Goal: Transaction & Acquisition: Obtain resource

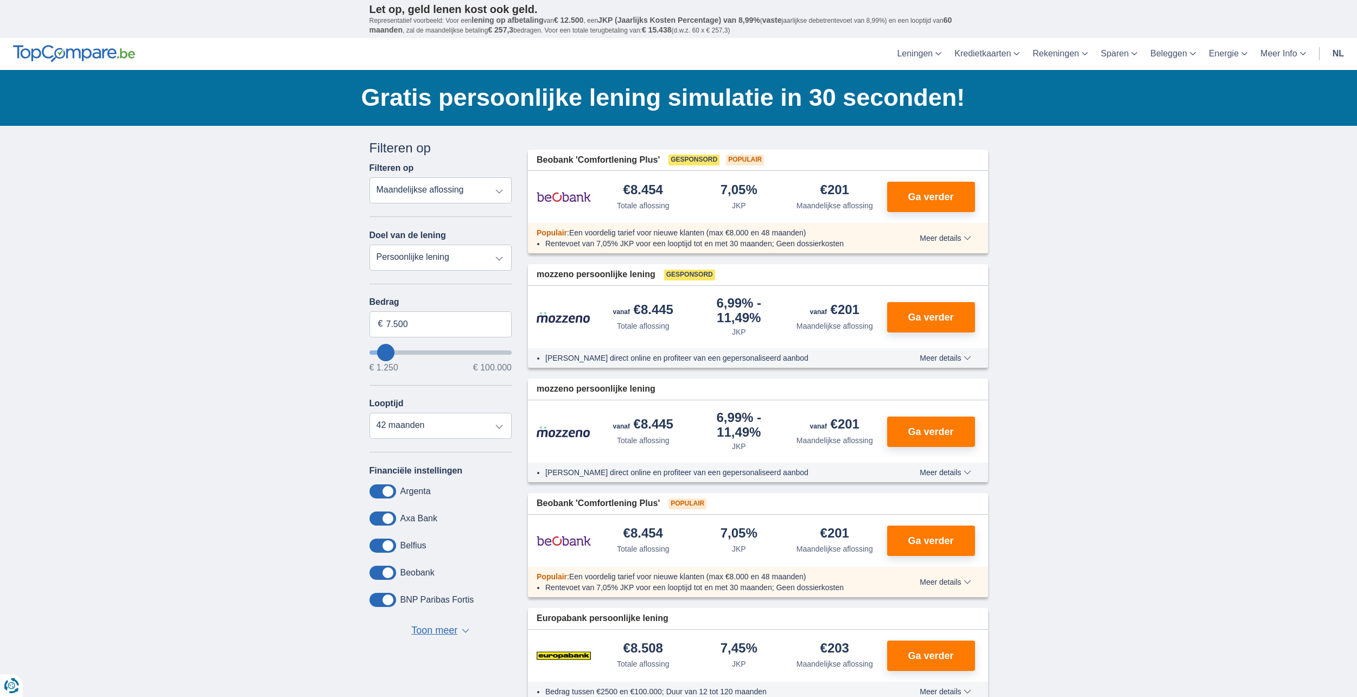
click at [455, 260] on select "Persoonlijke lening Auto Moto / fiets Mobilhome / caravan Renovatie Energie Sch…" at bounding box center [440, 258] width 143 height 26
select select "vehicleLoan"
click at [369, 245] on select "Persoonlijke lening Auto Moto / fiets Mobilhome / caravan Renovatie Energie Sch…" at bounding box center [440, 258] width 143 height 26
select select "3-4"
type input "15.000"
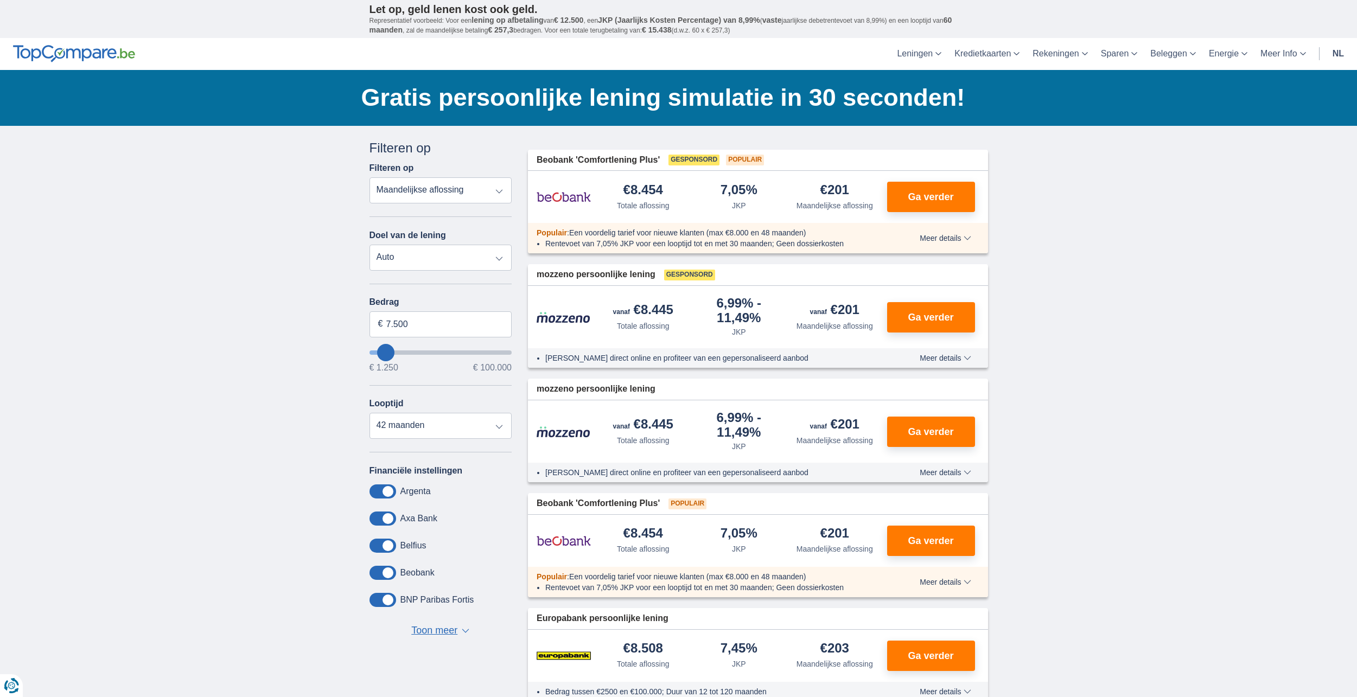
type input "15250"
select select "60"
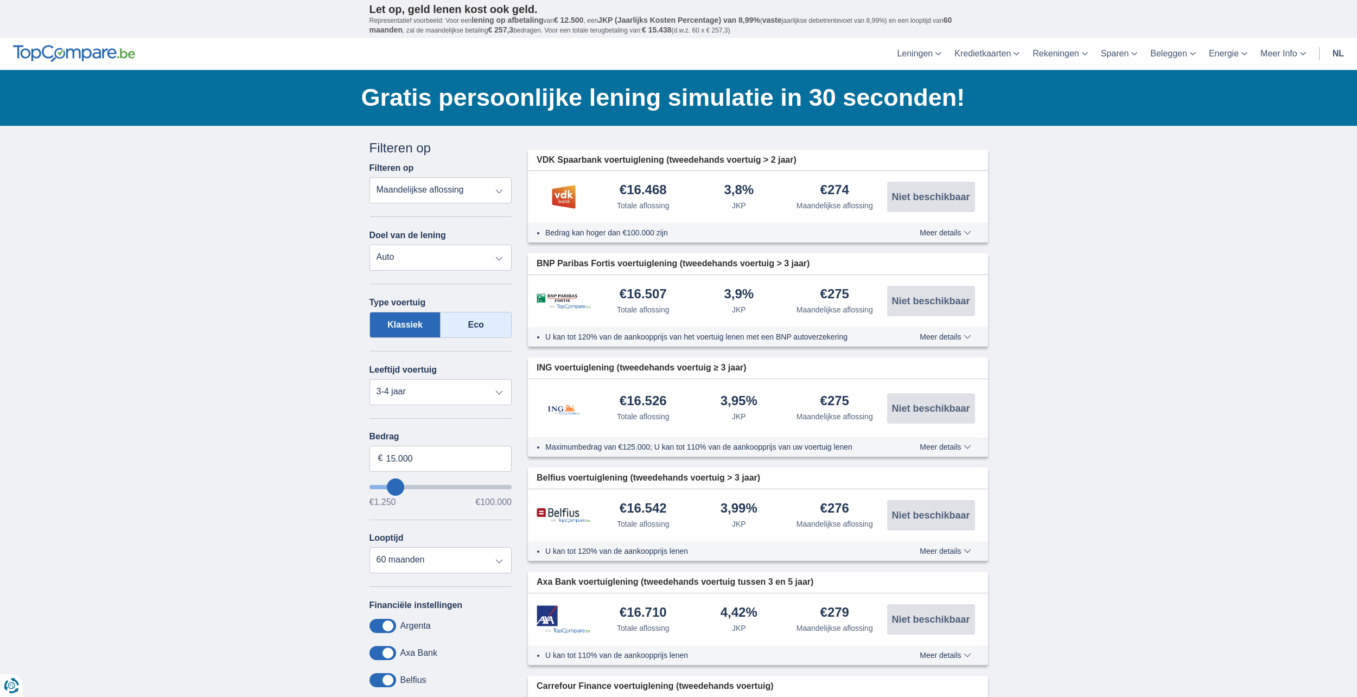
click at [482, 329] on label "Eco" at bounding box center [476, 325] width 71 height 26
click at [0, 0] on input "Eco" at bounding box center [0, 0] width 0 height 0
type input "19.250"
type input "19250"
type input "18.250"
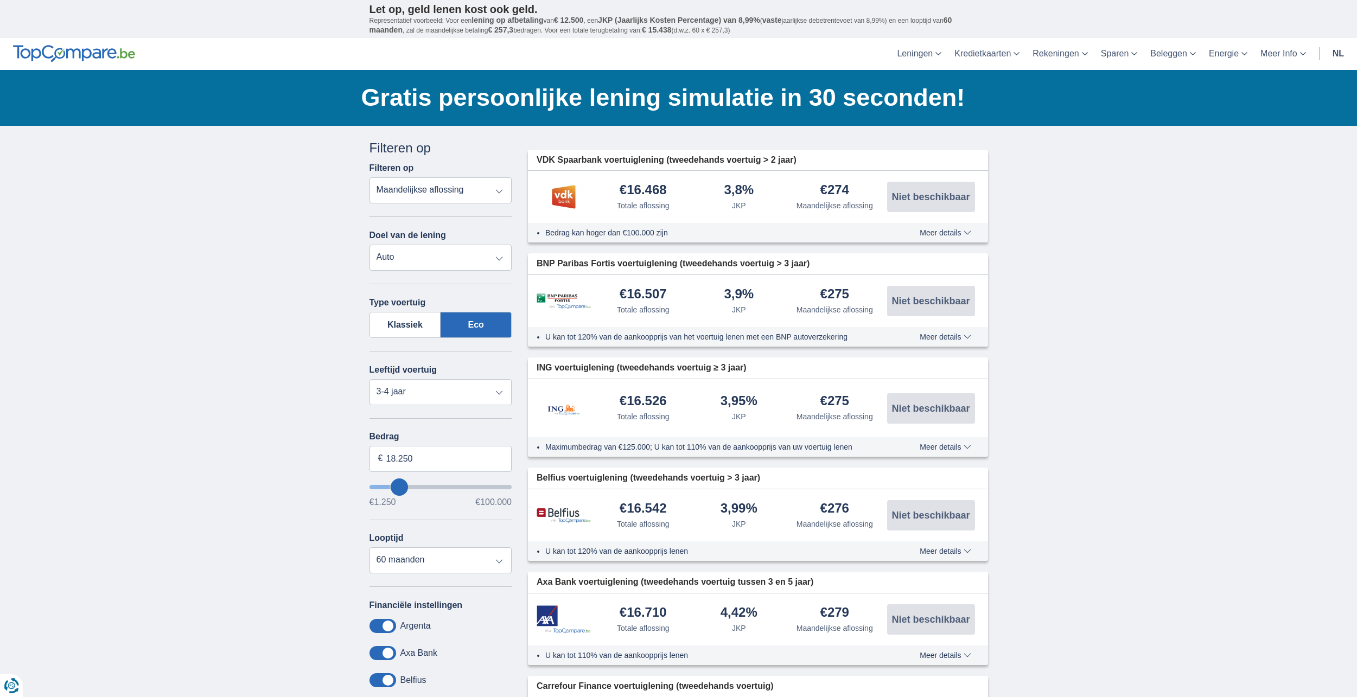
type input "17250"
type input "17.250"
select select "84"
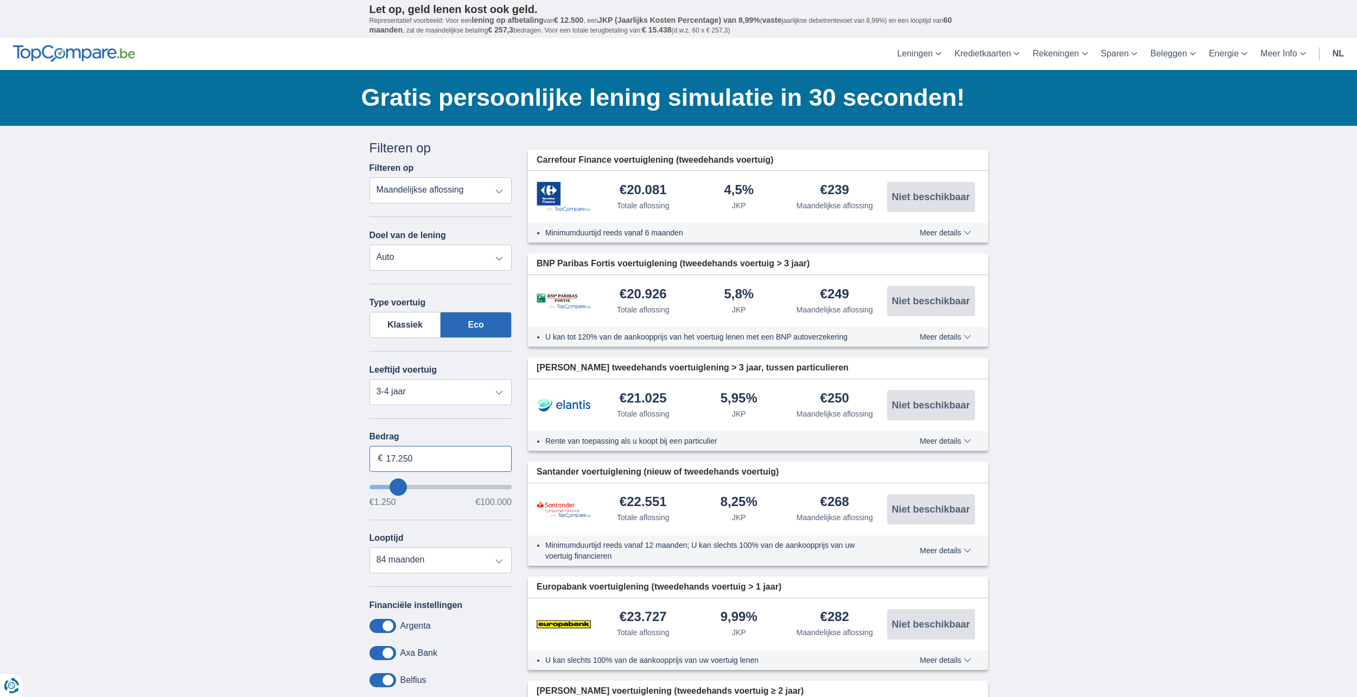
click at [415, 456] on input "17.250" at bounding box center [440, 459] width 143 height 26
type input "1"
type input "10.000"
type input "10250"
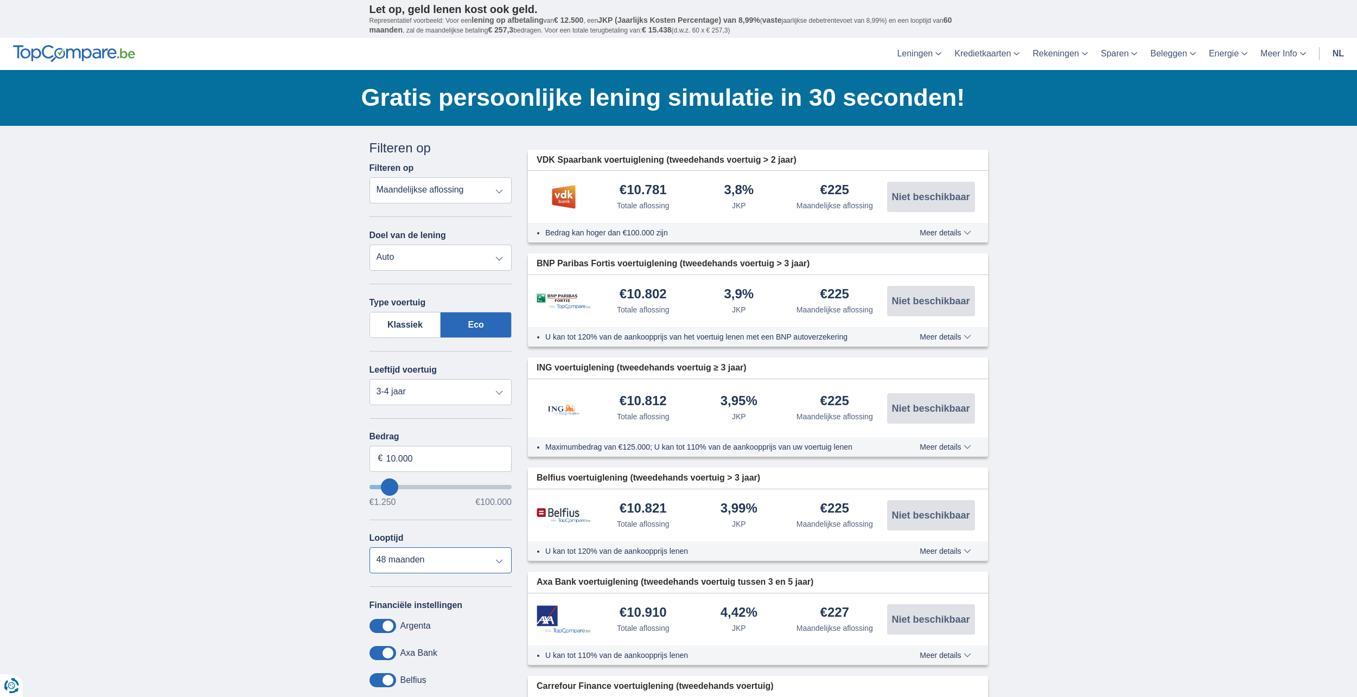
click at [456, 562] on select "12 maanden 18 maanden 24 maanden 30 maanden 36 maanden 42 maanden 48 maanden" at bounding box center [440, 560] width 143 height 26
select select "36"
click at [369, 547] on select "12 maanden 18 maanden 24 maanden 30 maanden 36 maanden 42 maanden 48 maanden" at bounding box center [440, 560] width 143 height 26
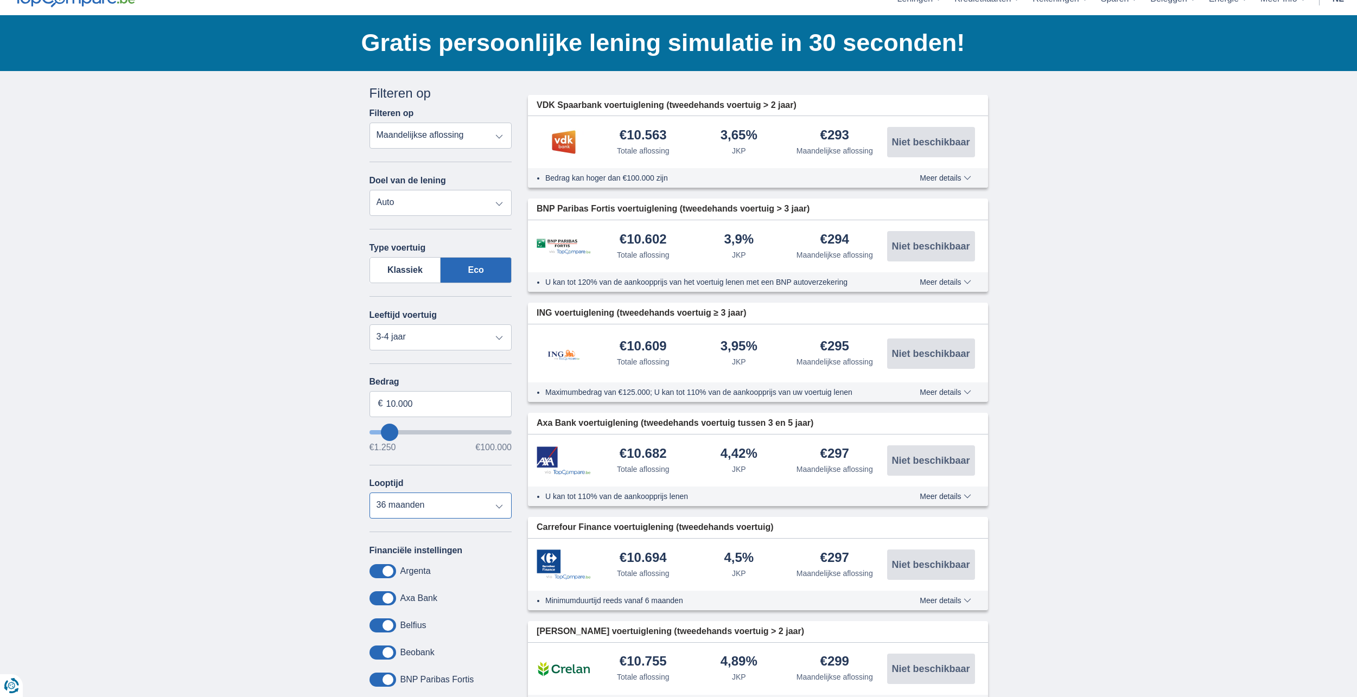
scroll to position [54, 0]
click at [423, 344] on select "Nieuw 0-1 jaar 1-2 jaar 2-3 jaar 3-4 jaar 4-5 jaar 5+ jaar" at bounding box center [440, 338] width 143 height 26
click at [369, 325] on select "Nieuw 0-1 jaar 1-2 jaar 2-3 jaar 3-4 jaar 4-5 jaar 5+ jaar" at bounding box center [440, 338] width 143 height 26
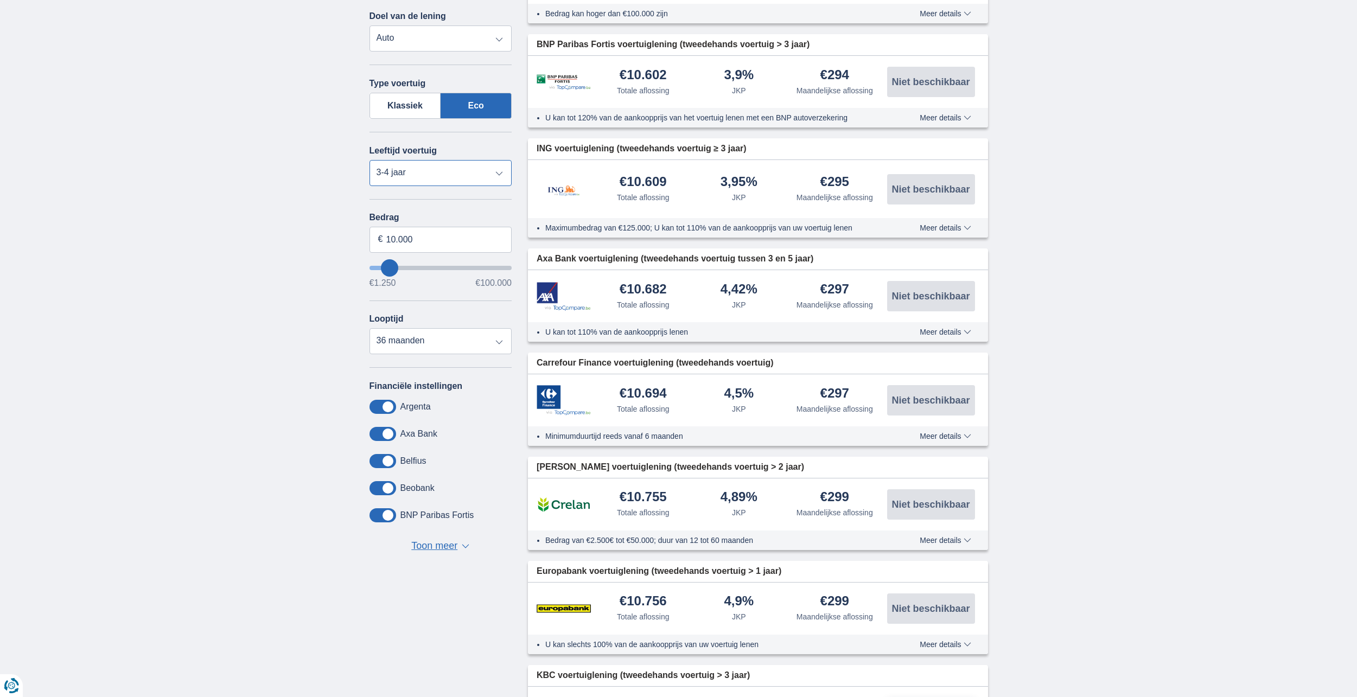
scroll to position [271, 0]
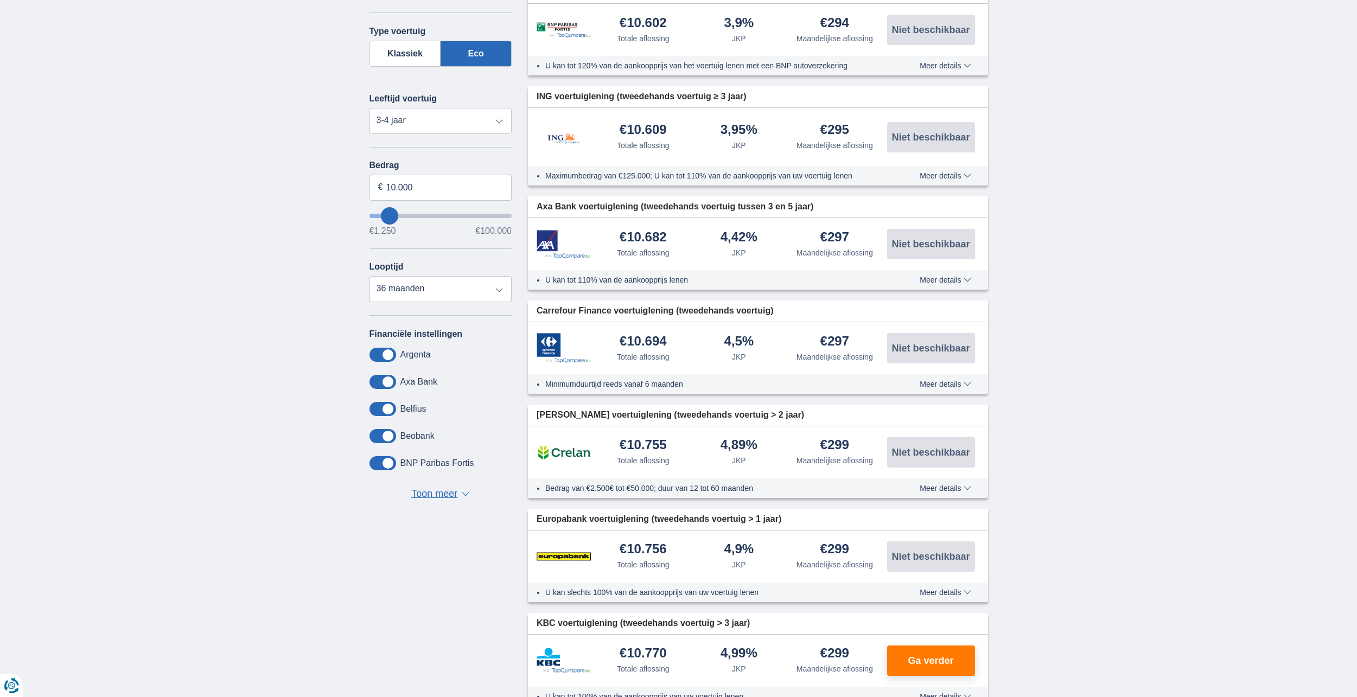
drag, startPoint x: 856, startPoint y: 444, endPoint x: 817, endPoint y: 449, distance: 39.8
click at [817, 449] on div "€299 Maandelijkse aflossing" at bounding box center [835, 452] width 96 height 28
click at [1046, 413] on div "× widget.non-eligible-application.title widget.non-eligible-application.text no…" at bounding box center [678, 667] width 1357 height 1624
drag, startPoint x: 852, startPoint y: 447, endPoint x: 973, endPoint y: 402, distance: 129.6
click at [820, 445] on div "€299 Maandelijkse aflossing" at bounding box center [835, 452] width 96 height 28
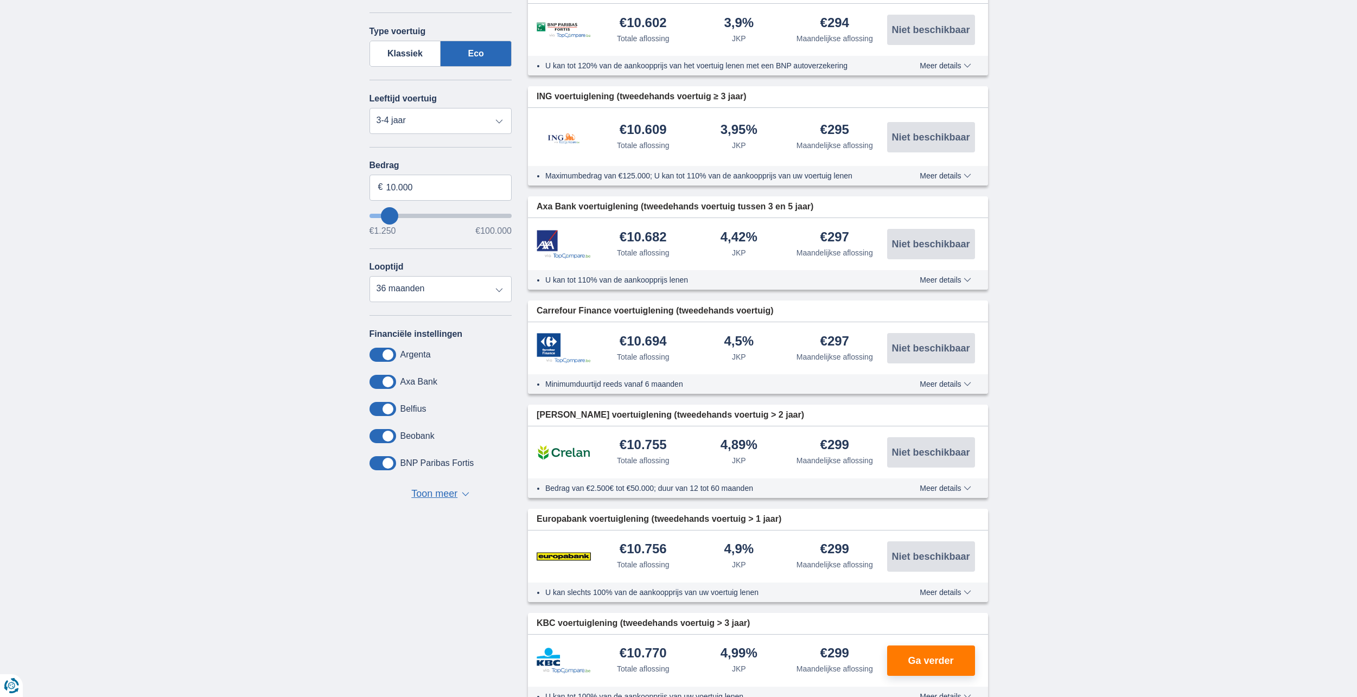
click at [441, 489] on span "Toon meer" at bounding box center [434, 494] width 46 height 14
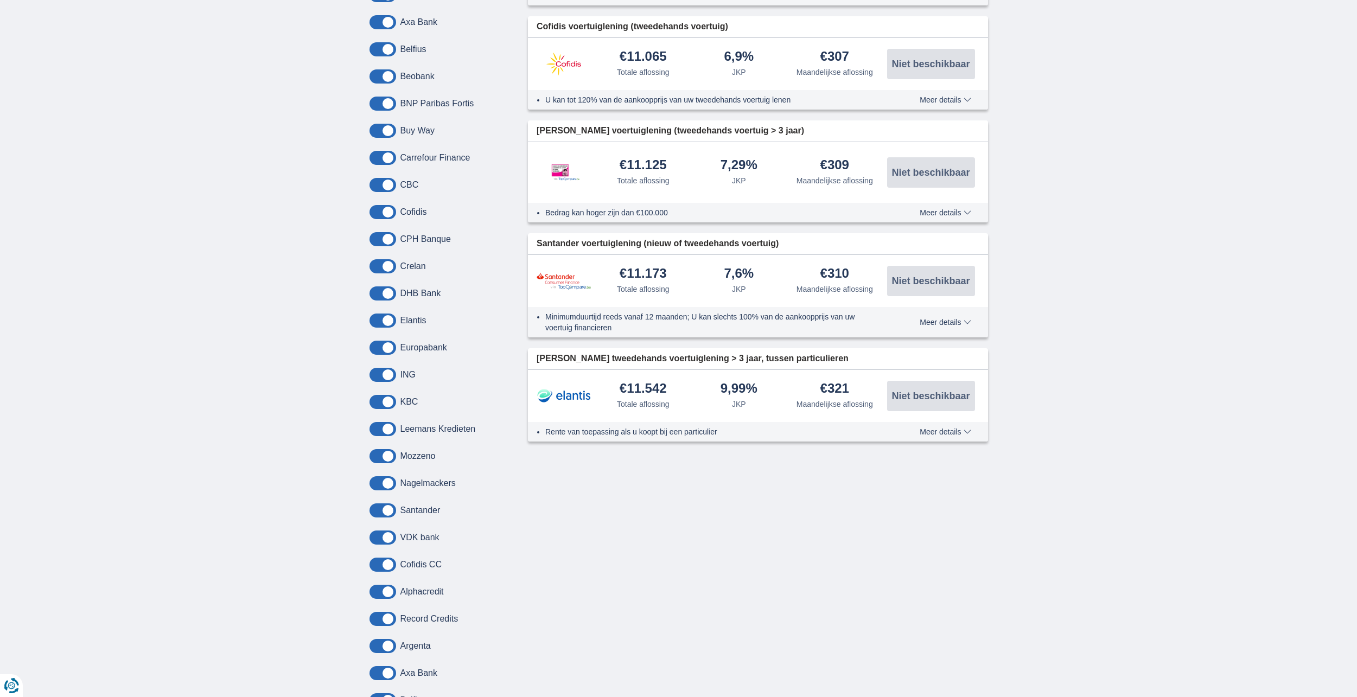
scroll to position [0, 0]
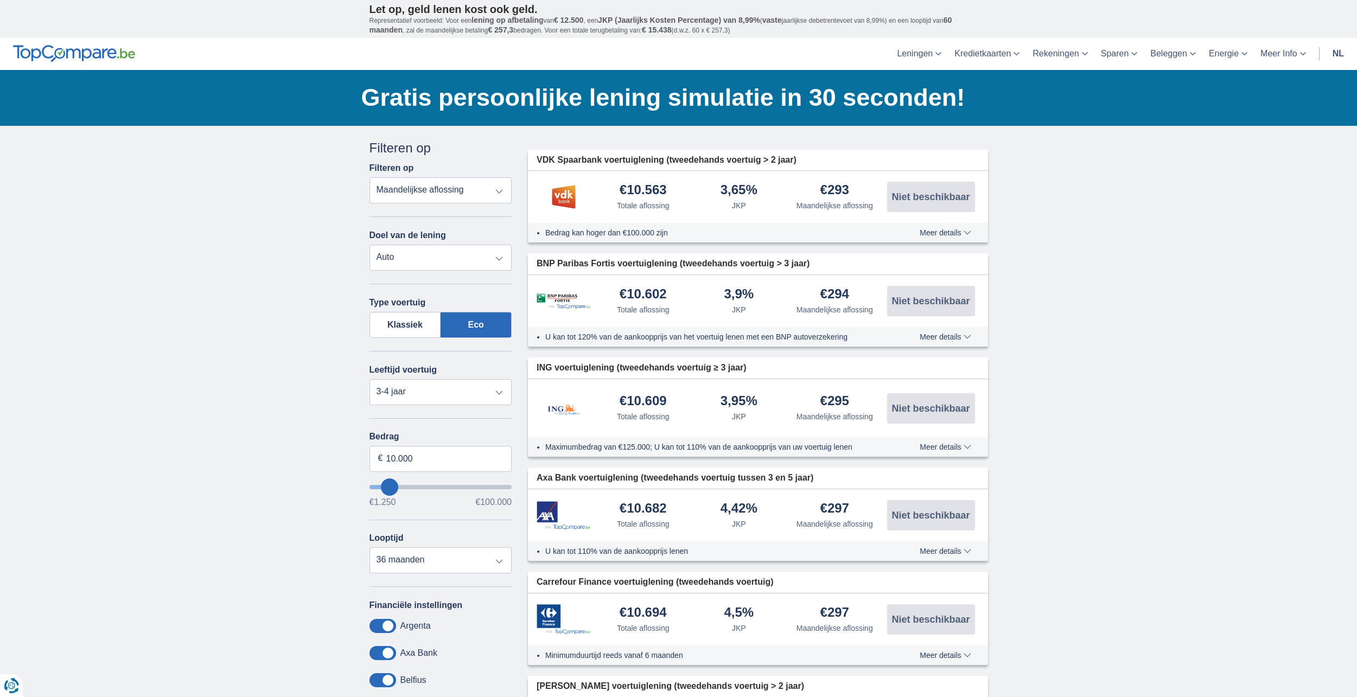
click at [416, 251] on select "Persoonlijke lening Auto Moto / fiets Mobilhome / caravan Renovatie Energie Sch…" at bounding box center [440, 258] width 143 height 26
click at [398, 322] on label "Klassiek" at bounding box center [405, 325] width 72 height 26
click at [0, 0] on input "Klassiek" at bounding box center [0, 0] width 0 height 0
click at [467, 322] on label "Eco" at bounding box center [476, 325] width 71 height 26
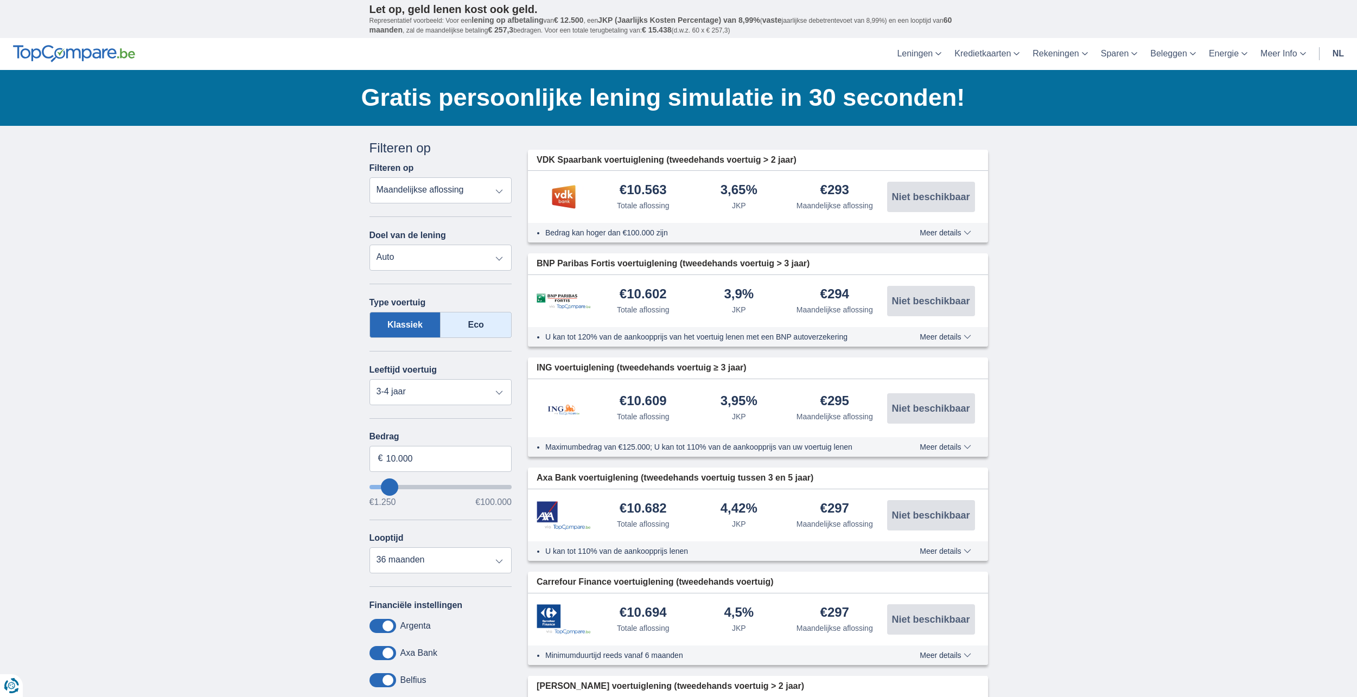
click at [0, 0] on input "Eco" at bounding box center [0, 0] width 0 height 0
